Goal: Task Accomplishment & Management: Use online tool/utility

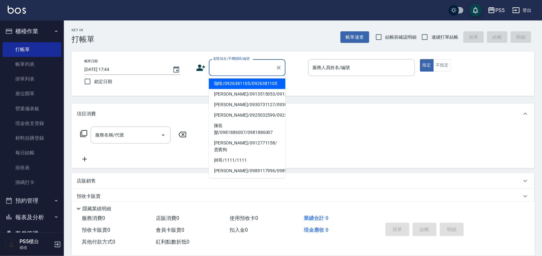
click at [223, 68] on input "顧客姓名/手機號碼/編號" at bounding box center [242, 67] width 61 height 11
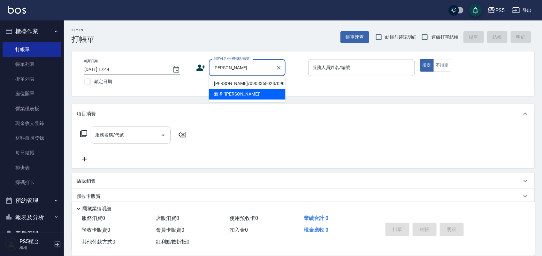
click at [224, 85] on li "[PERSON_NAME]/0903368028/0903368028" at bounding box center [247, 84] width 77 height 11
type input "[PERSON_NAME]/0903368028/0903368028"
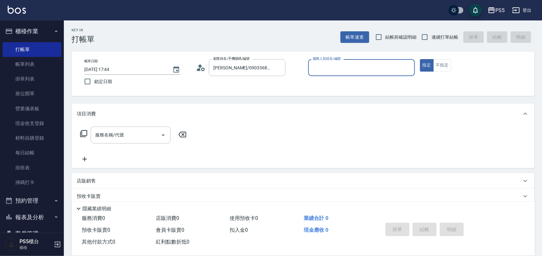
type input "[PERSON_NAME]-5"
click at [201, 64] on icon at bounding box center [201, 68] width 10 height 10
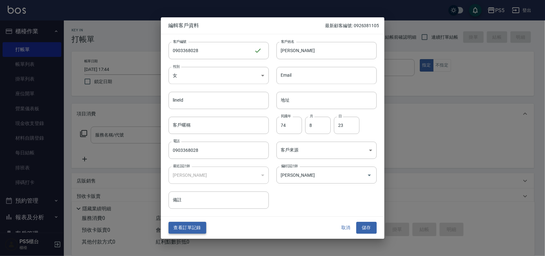
click at [195, 230] on button "查看訂單記錄" at bounding box center [188, 228] width 38 height 12
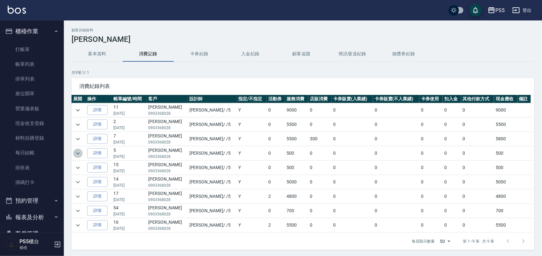
click at [79, 154] on icon "expand row" at bounding box center [78, 153] width 8 height 8
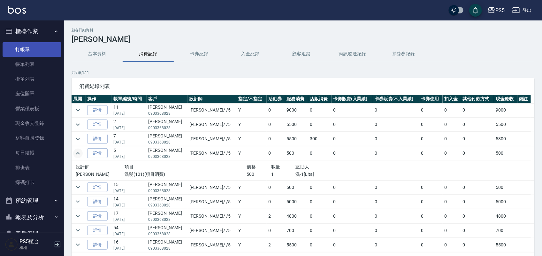
click at [32, 50] on link "打帳單" at bounding box center [32, 49] width 59 height 15
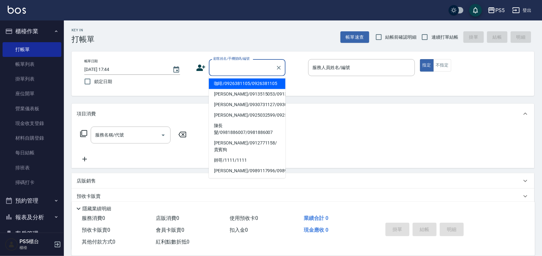
click at [226, 69] on input "顧客姓名/手機號碼/編號" at bounding box center [242, 67] width 61 height 11
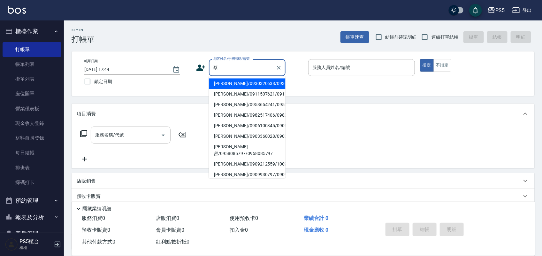
click at [218, 142] on li "[PERSON_NAME]/0903368028/0903368028" at bounding box center [247, 136] width 77 height 11
type input "[PERSON_NAME]/0903368028/0903368028"
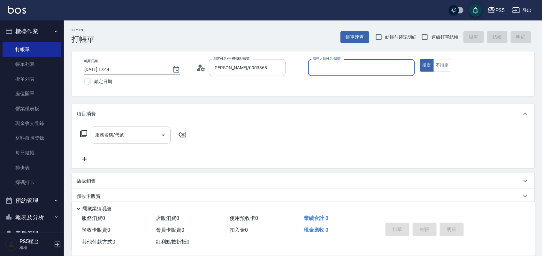
type input "[PERSON_NAME]-5"
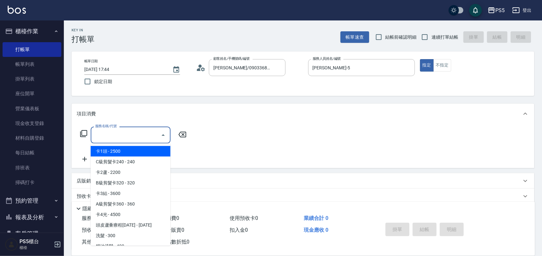
click at [111, 133] on input "服務名稱/代號" at bounding box center [126, 134] width 64 height 11
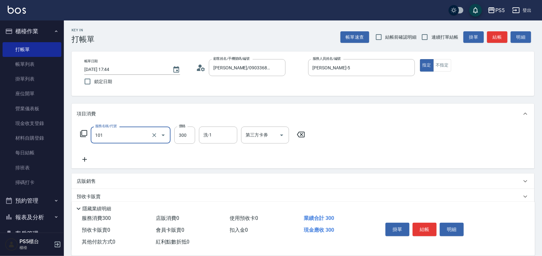
type input "洗髮(101)"
type input "500"
